Goal: Task Accomplishment & Management: Complete application form

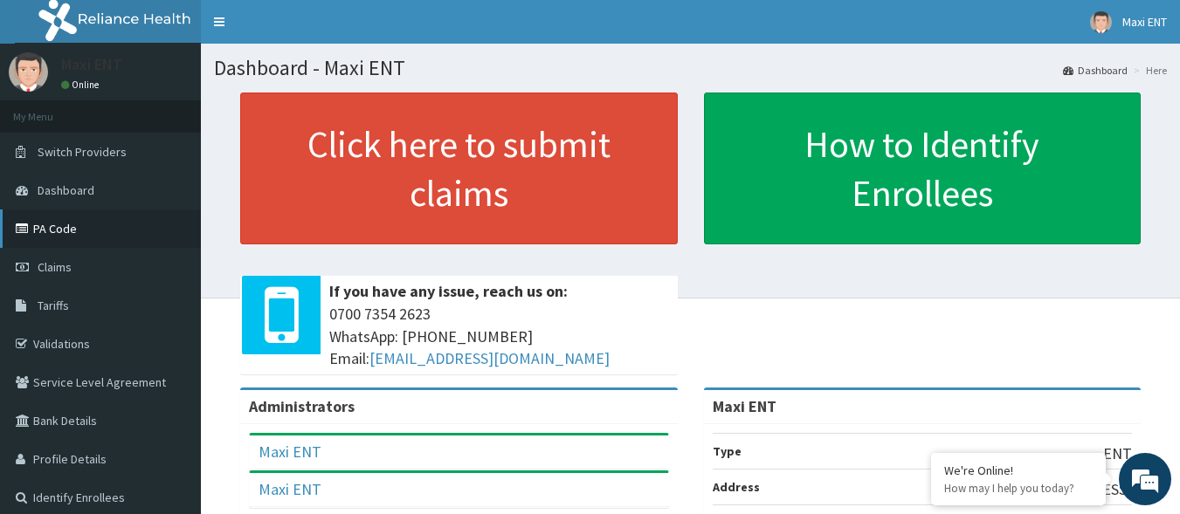
click at [63, 227] on link "PA Code" at bounding box center [100, 229] width 201 height 38
click at [114, 231] on link "PA Code" at bounding box center [100, 229] width 201 height 38
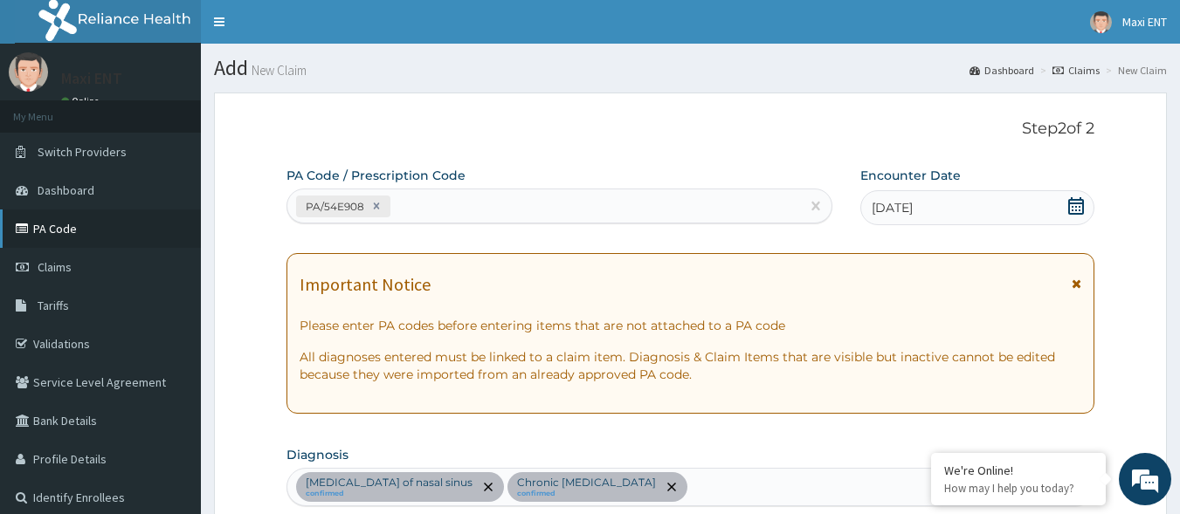
click at [50, 228] on link "PA Code" at bounding box center [100, 229] width 201 height 38
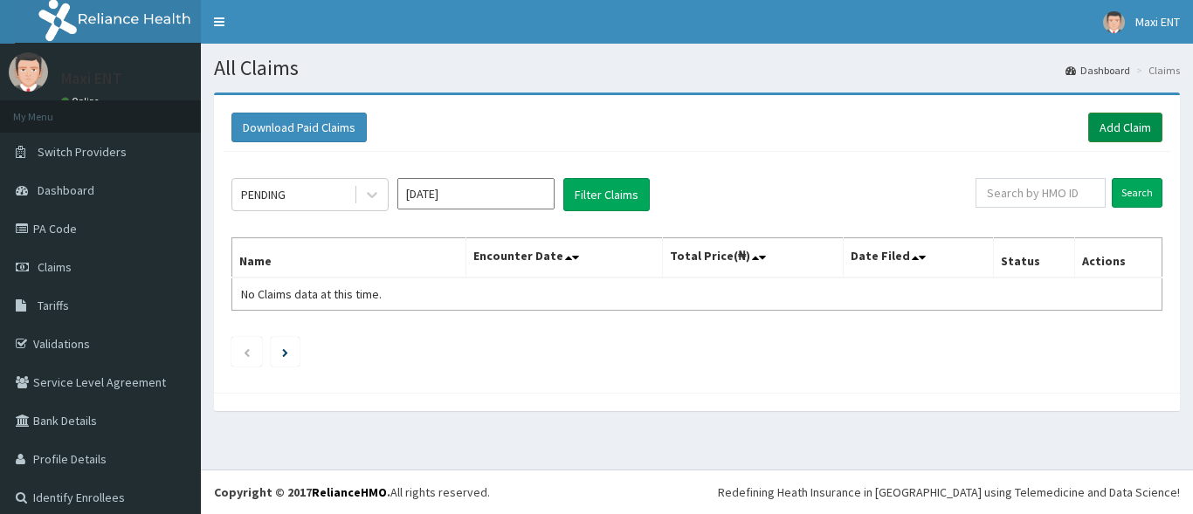
click at [1111, 123] on link "Add Claim" at bounding box center [1125, 128] width 74 height 30
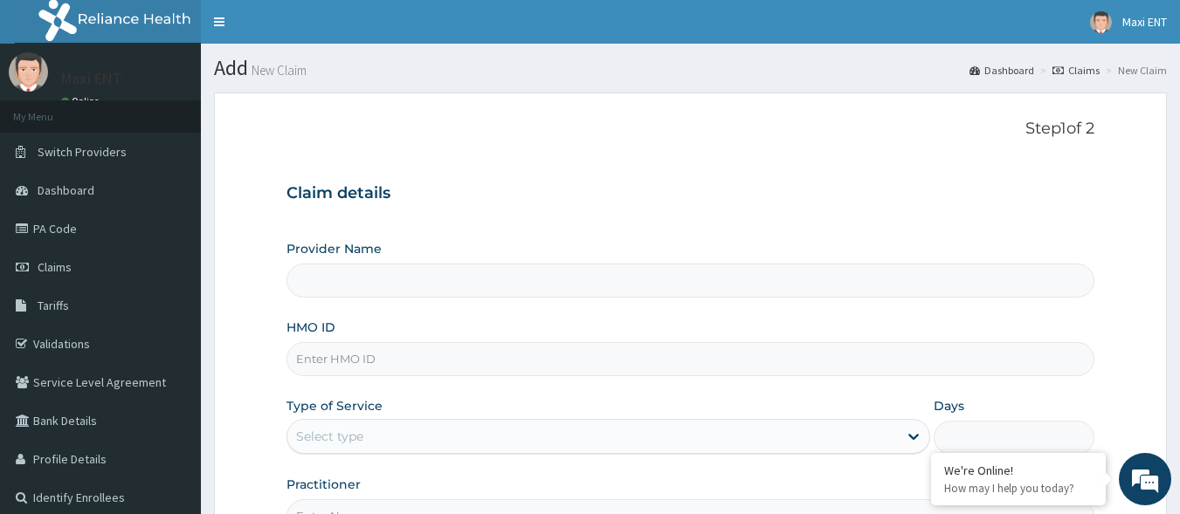
type input "Maxi ENT"
click at [353, 367] on input "HMO ID" at bounding box center [690, 359] width 809 height 34
type input "1"
type input "ICD/10028/A"
click at [319, 435] on div "Select type" at bounding box center [329, 436] width 67 height 17
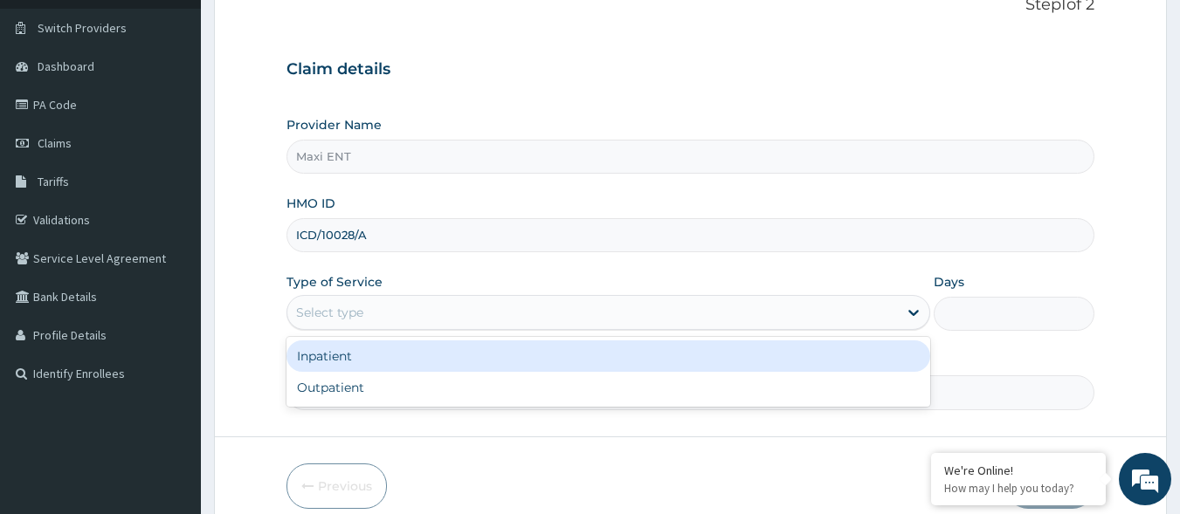
scroll to position [140, 0]
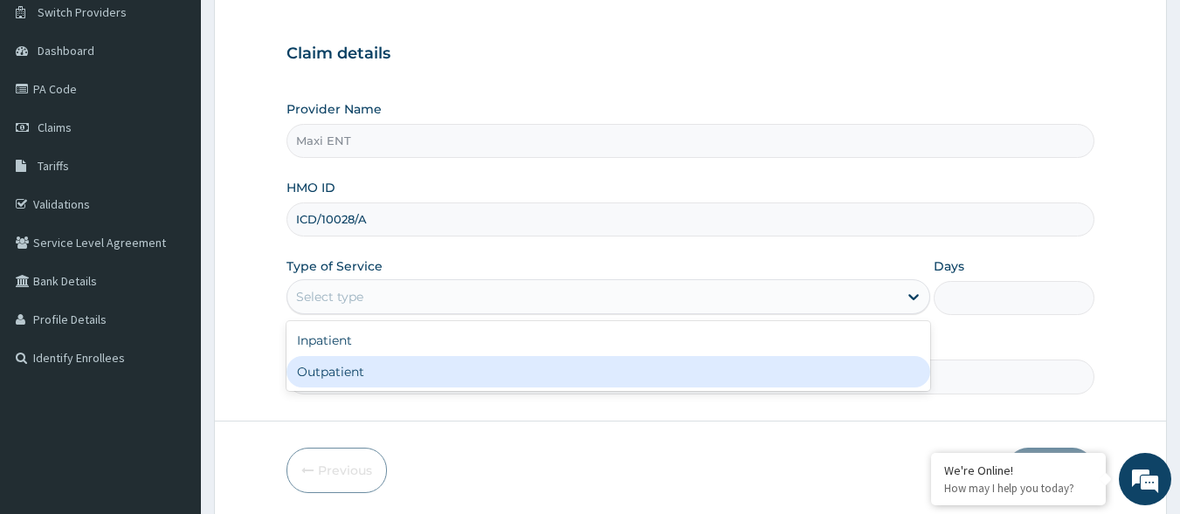
click at [432, 375] on div "Outpatient" at bounding box center [608, 371] width 644 height 31
type input "1"
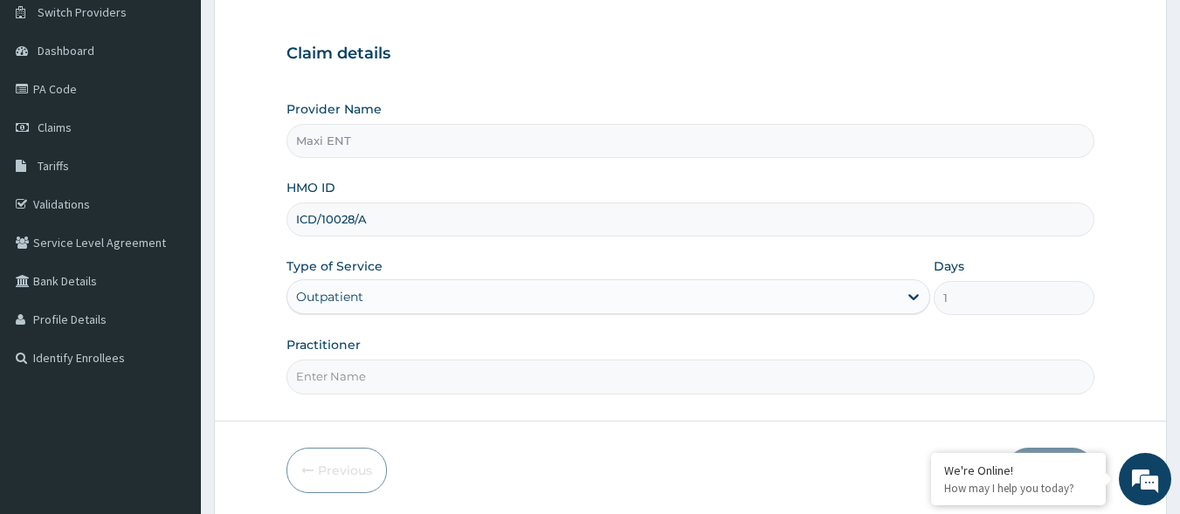
click at [637, 376] on input "Practitioner" at bounding box center [690, 377] width 809 height 34
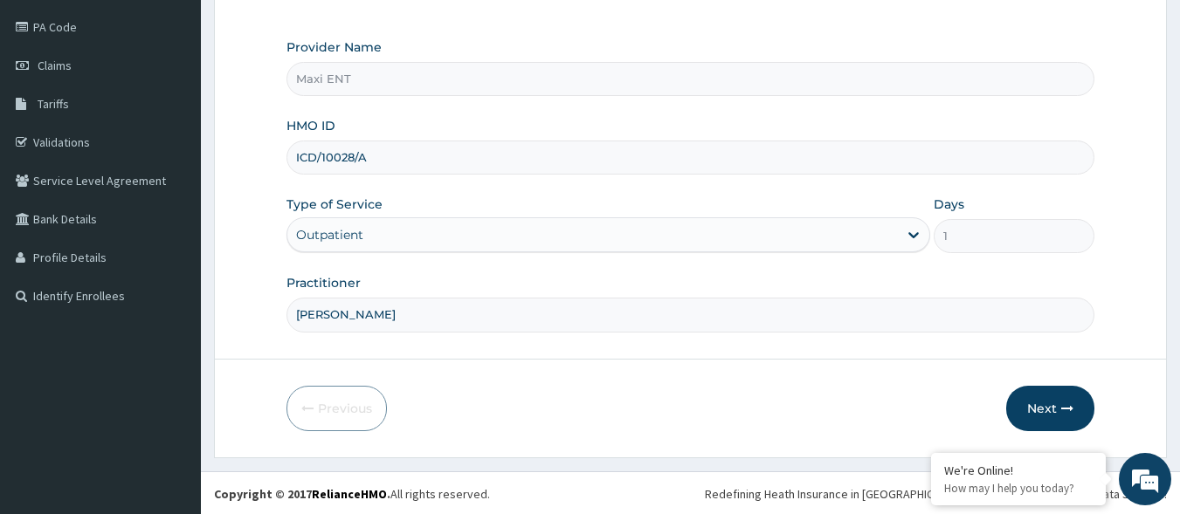
scroll to position [203, 0]
type input "[PERSON_NAME]"
click at [1065, 410] on icon "button" at bounding box center [1067, 407] width 12 height 12
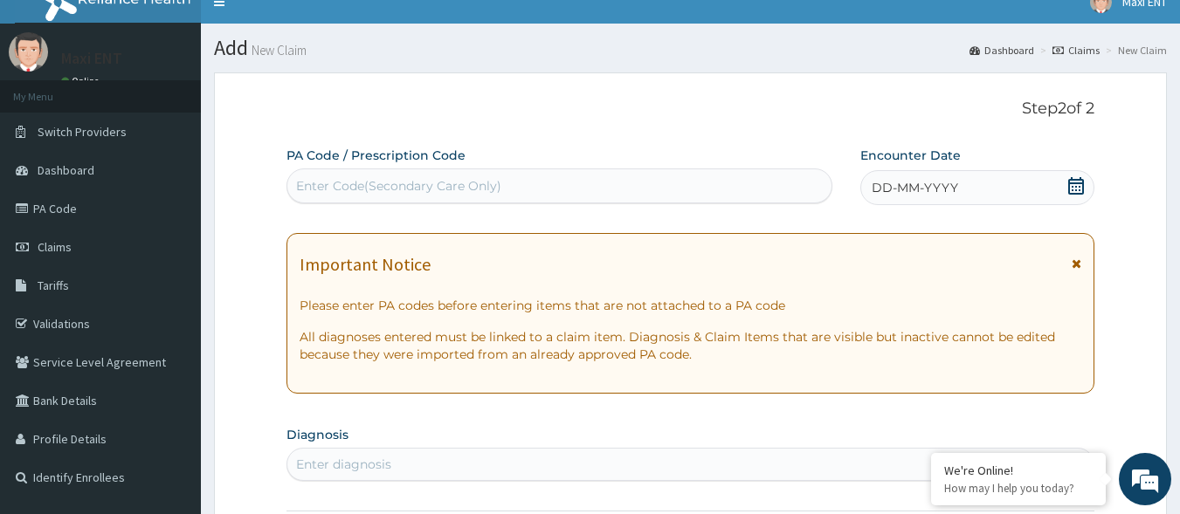
scroll to position [0, 0]
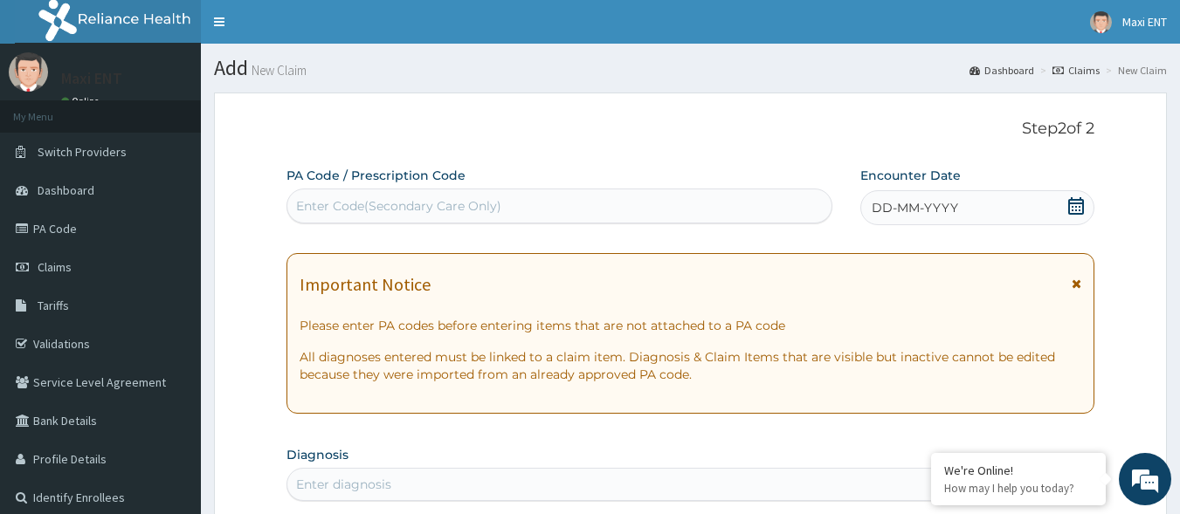
click at [356, 203] on div "Enter Code(Secondary Care Only)" at bounding box center [398, 205] width 205 height 17
paste input "PA/01872B"
type input "PA/01872B"
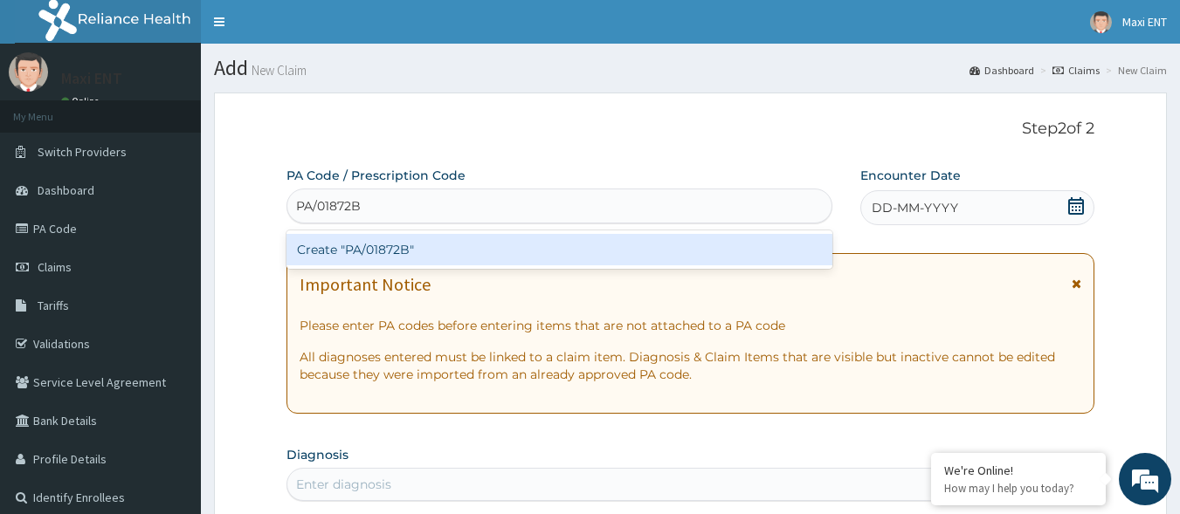
click at [359, 253] on div "Create "PA/01872B"" at bounding box center [559, 249] width 547 height 31
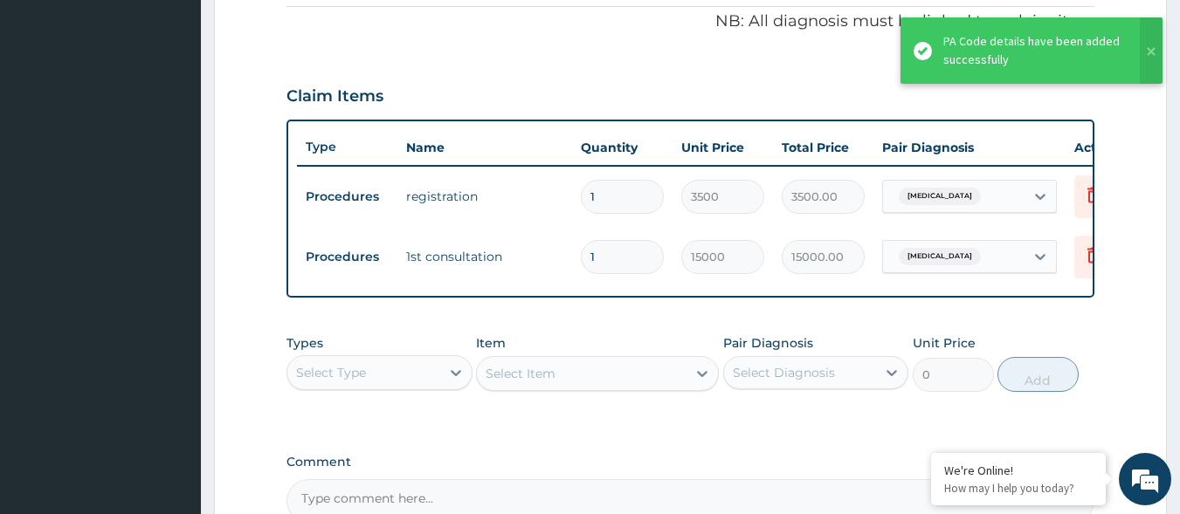
scroll to position [80, 0]
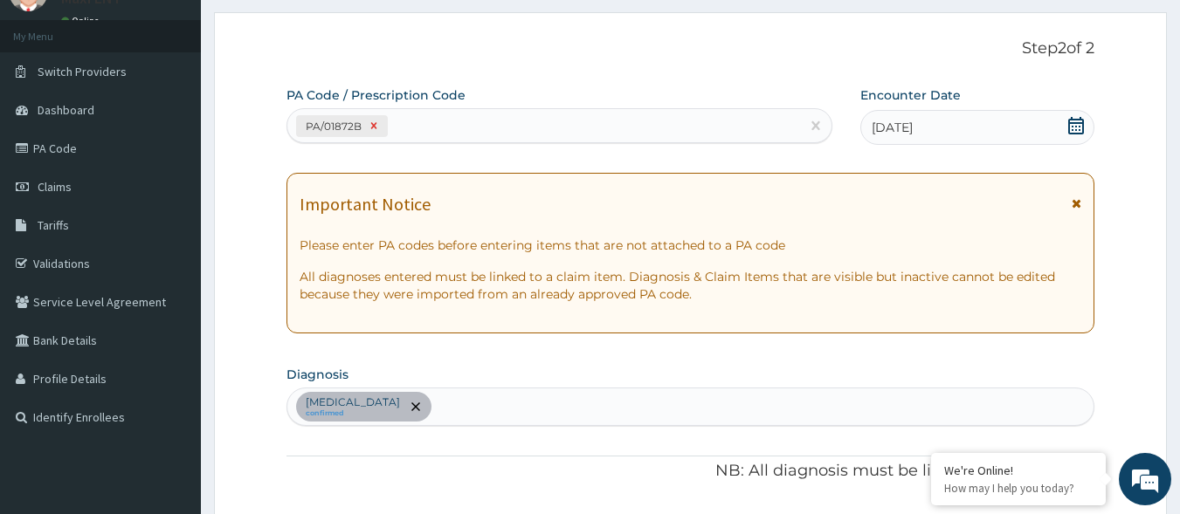
click at [371, 131] on icon at bounding box center [374, 126] width 12 height 12
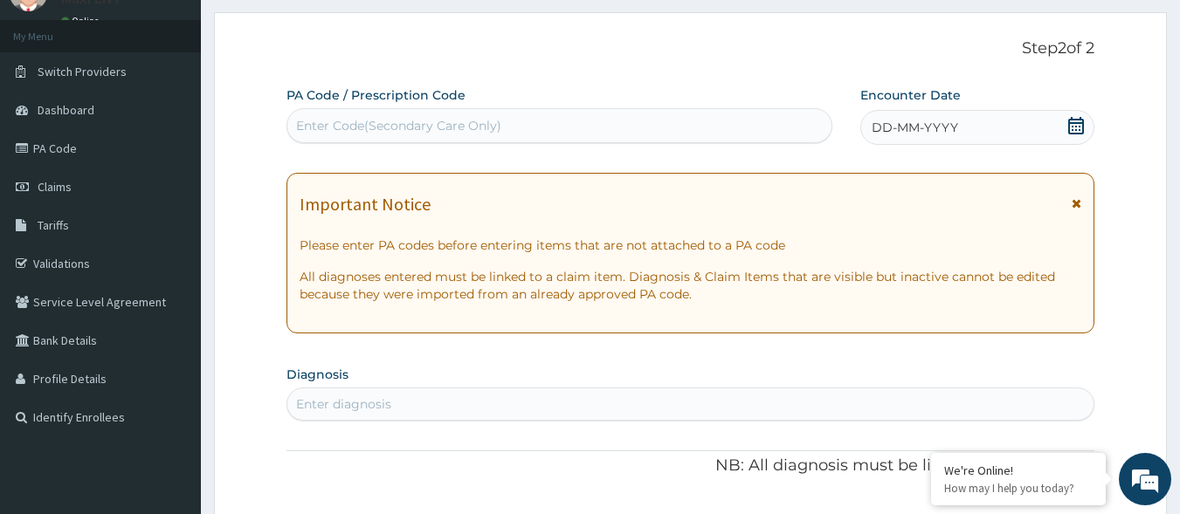
paste input "PA/01872B"
type input "PA/01872B"
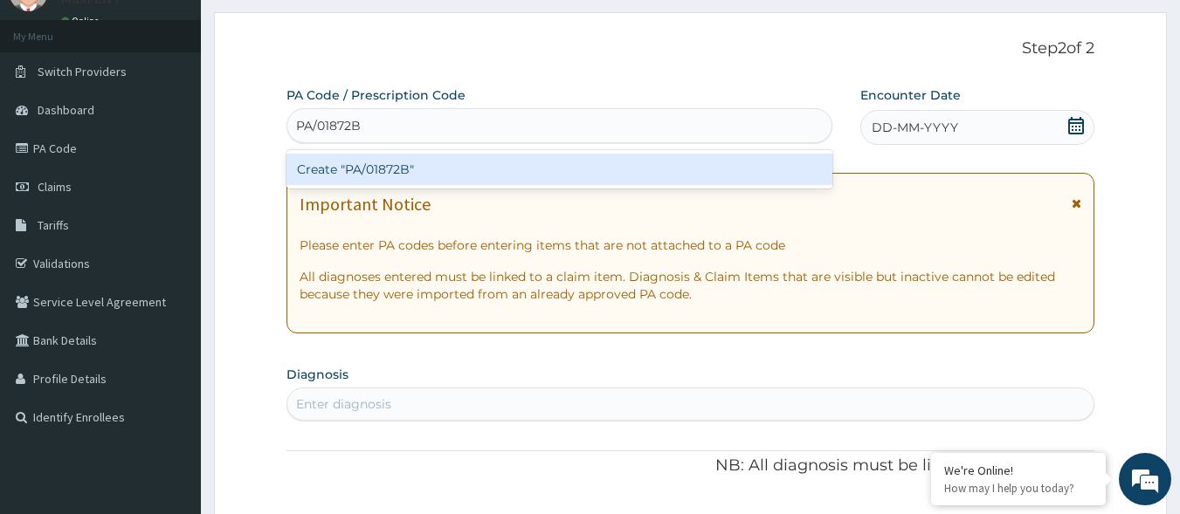
click at [371, 168] on div "Create "PA/01872B"" at bounding box center [559, 169] width 547 height 31
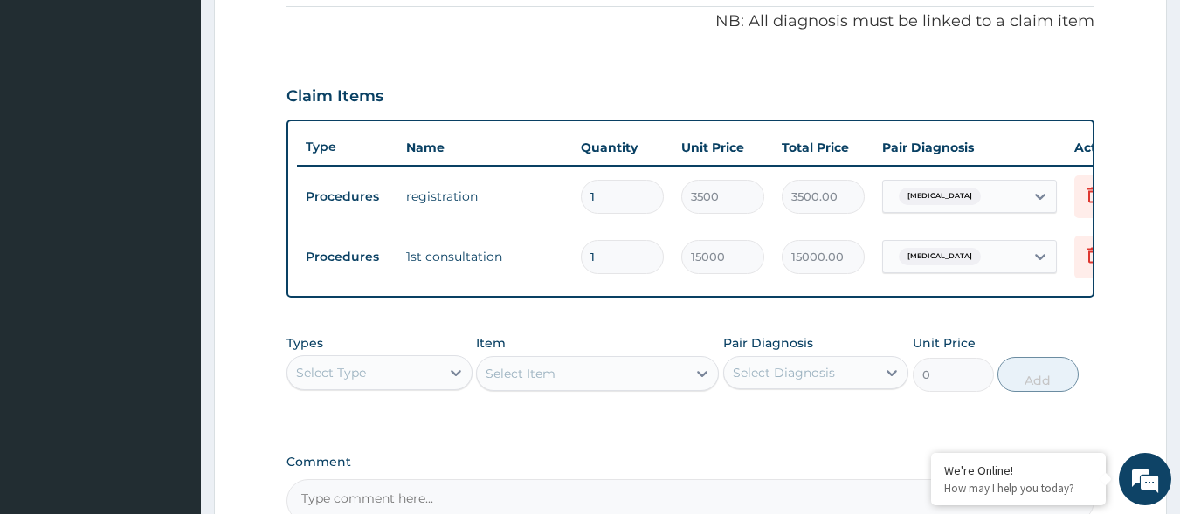
scroll to position [0, 0]
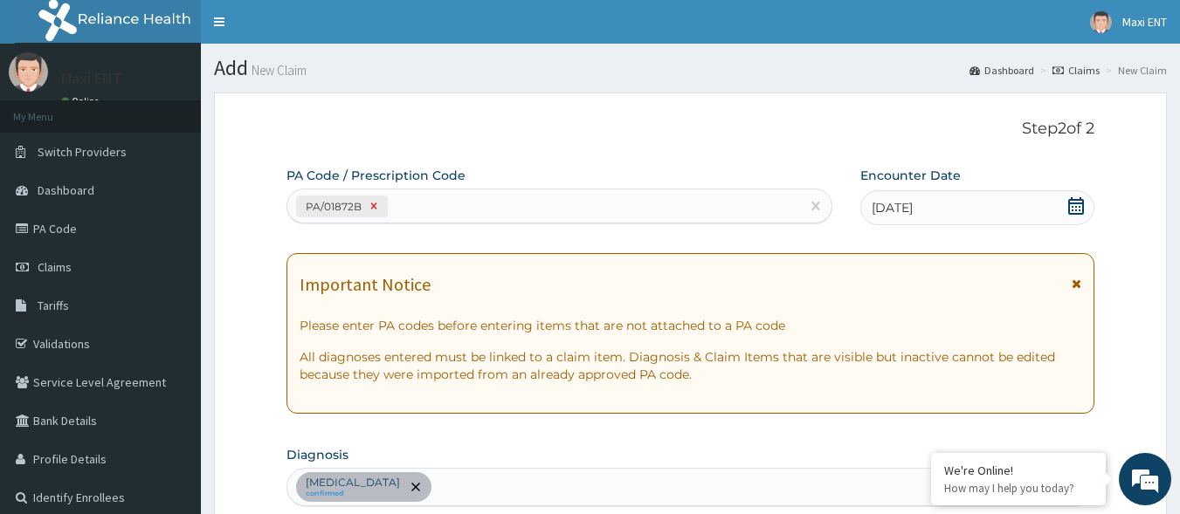
click at [369, 205] on icon at bounding box center [374, 206] width 12 height 12
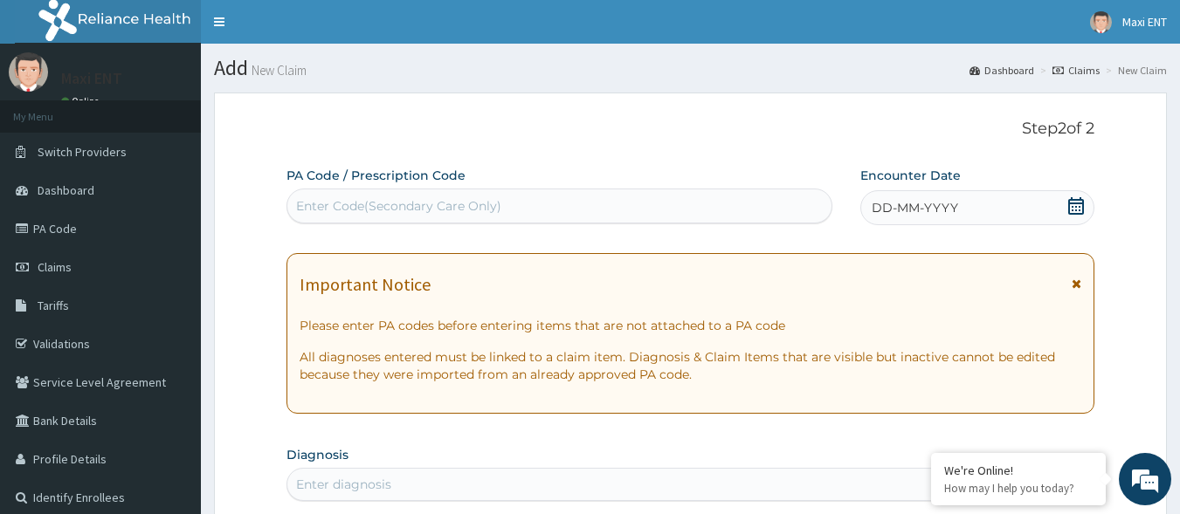
paste input "PA/E6C9CE"
type input "PA/E6C9CE"
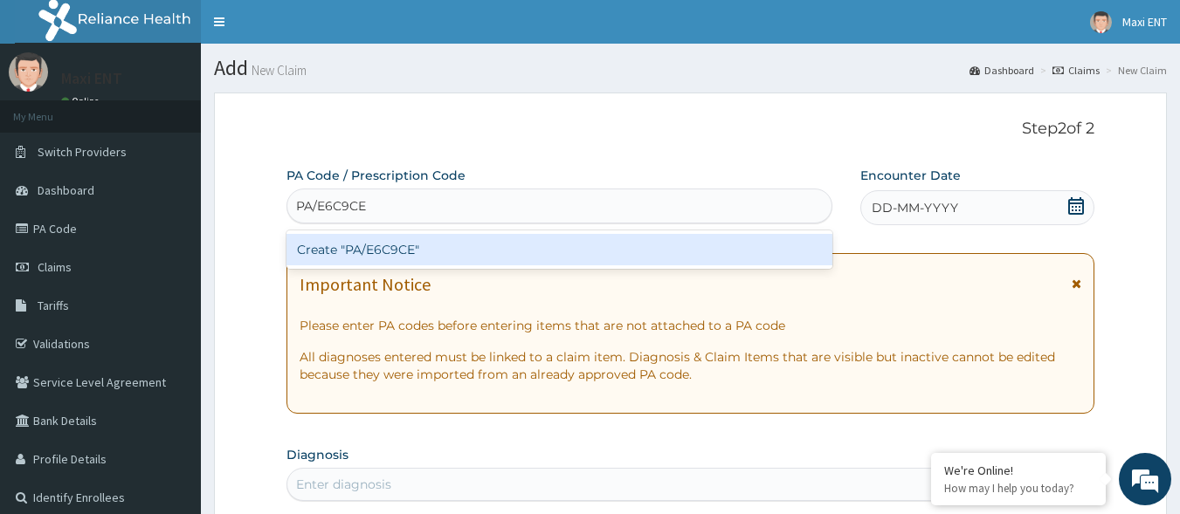
click at [379, 245] on div "Create "PA/E6C9CE"" at bounding box center [559, 249] width 547 height 31
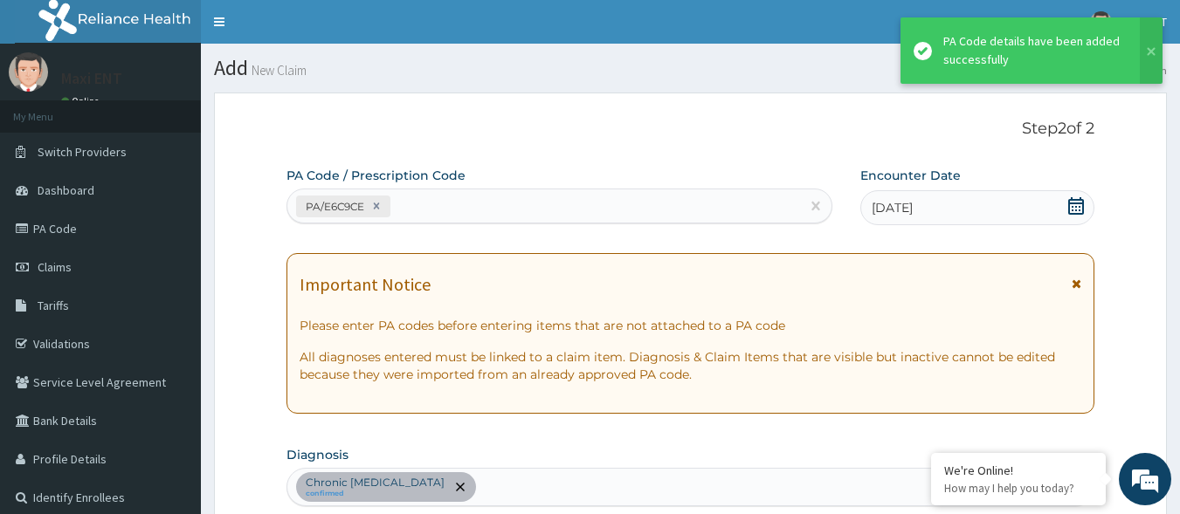
scroll to position [711, 0]
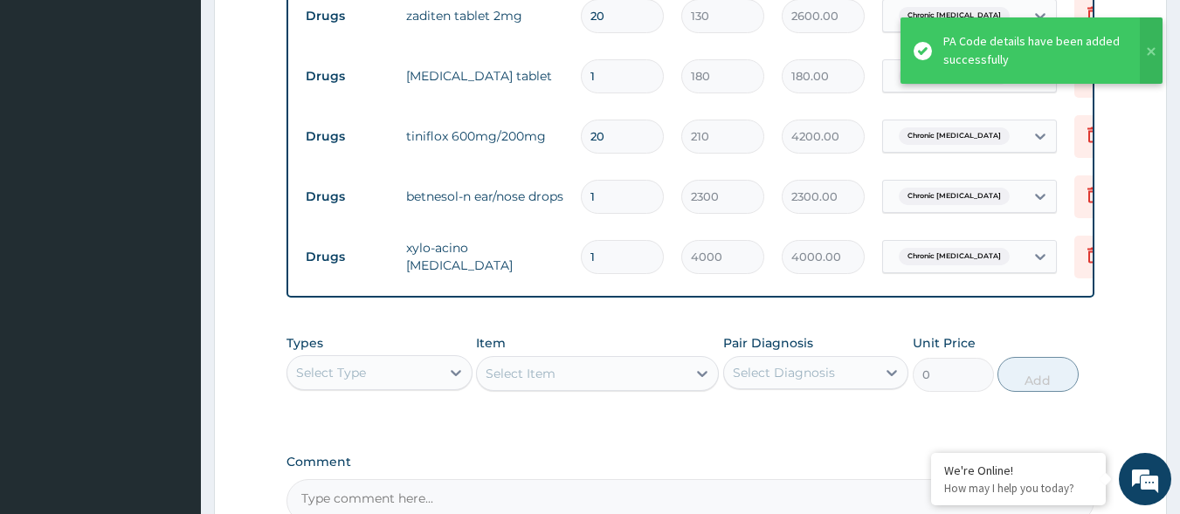
click at [1177, 192] on section "Step 2 of 2 PA Code / Prescription Code PA/E6C9CE Encounter Date [DATE] Importa…" at bounding box center [690, 15] width 979 height 1292
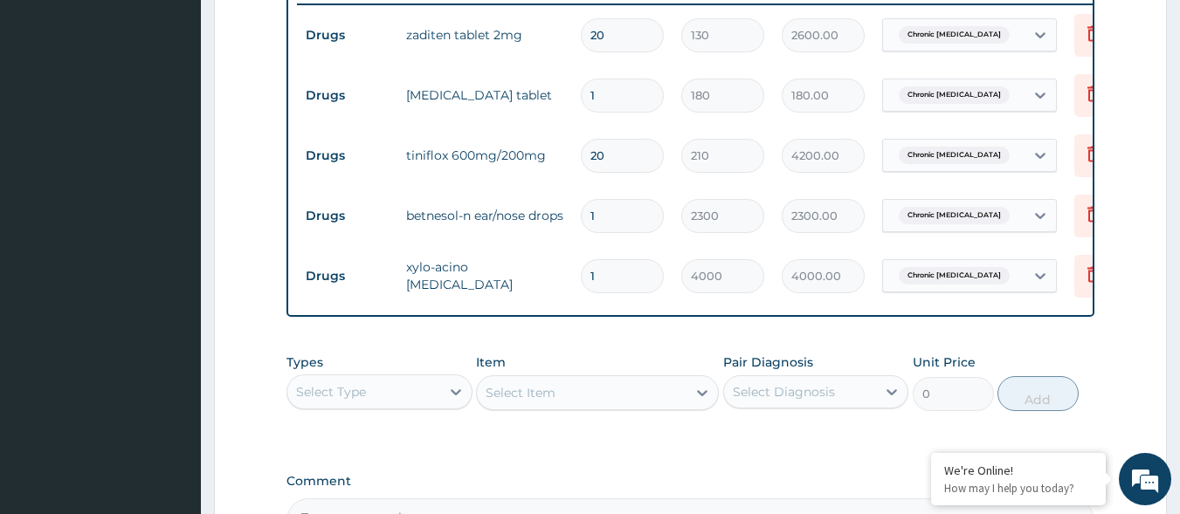
scroll to position [699, 0]
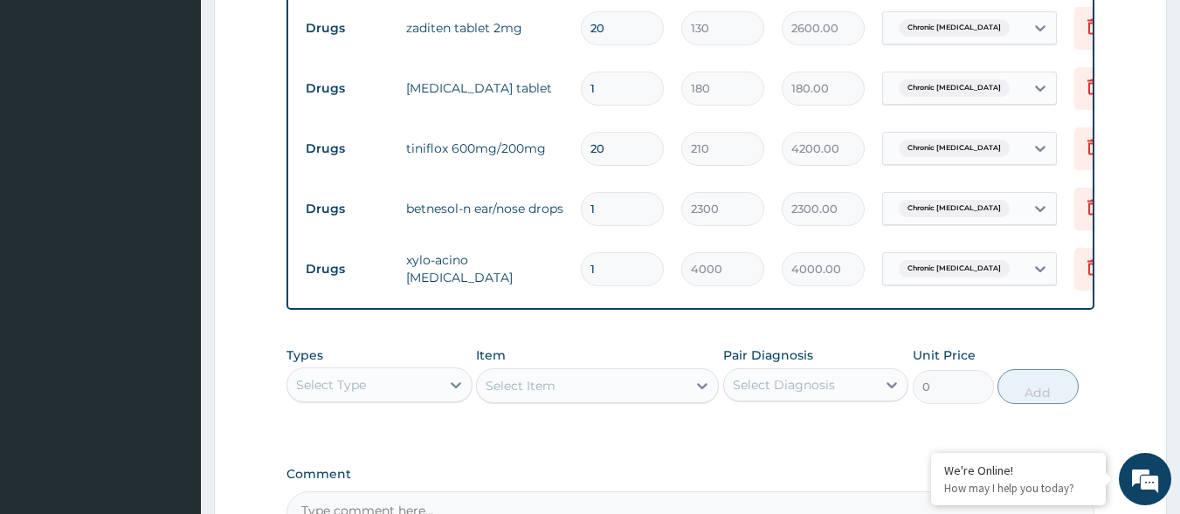
click at [49, 441] on aside "Maxi ENT Online My Menu Switch Providers Dashboard PA Code Claims Tariffs Valid…" at bounding box center [100, 9] width 201 height 1417
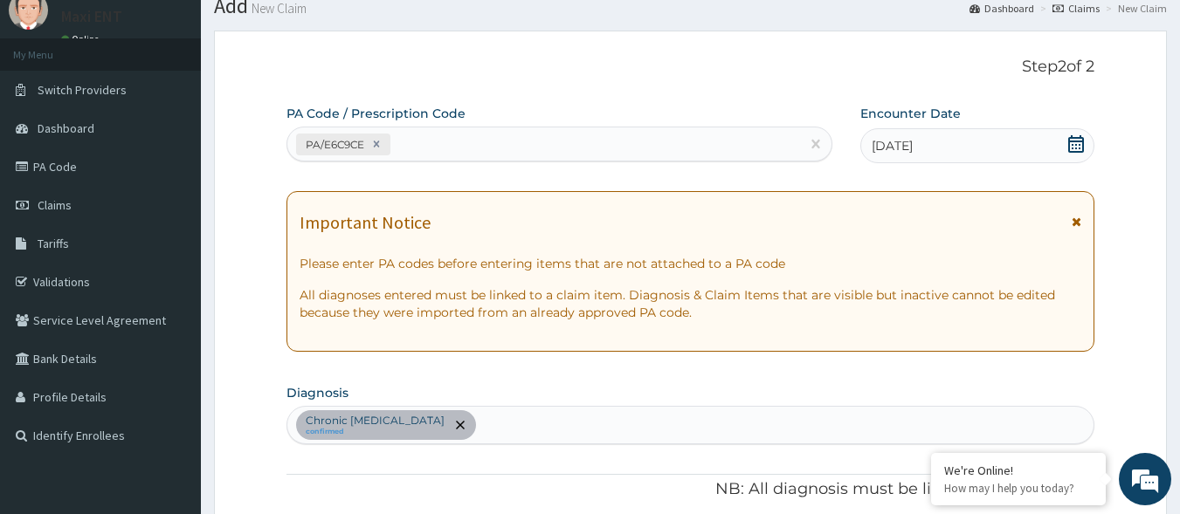
scroll to position [0, 0]
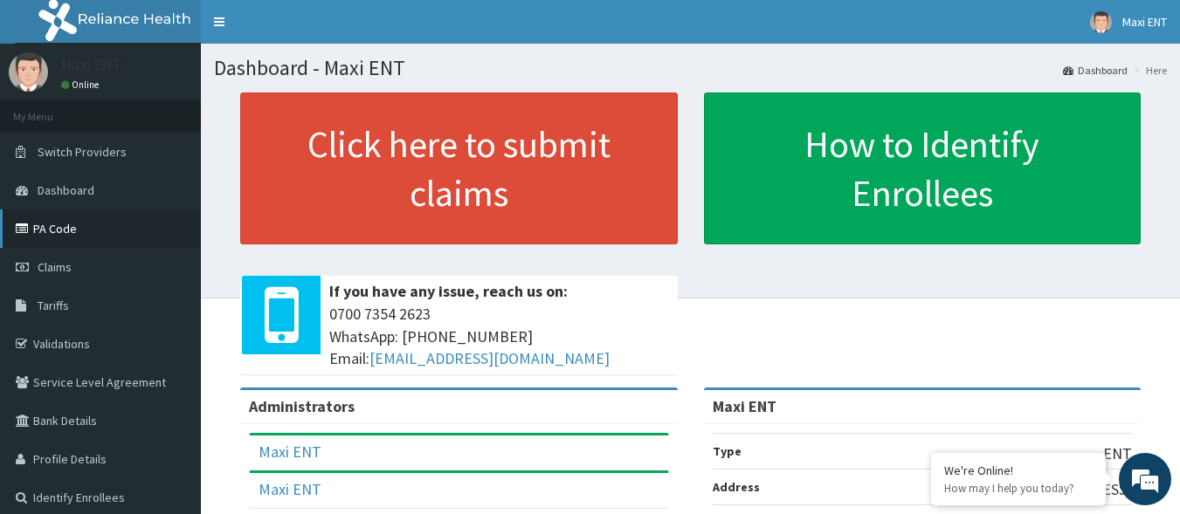
click at [129, 234] on link "PA Code" at bounding box center [100, 229] width 201 height 38
